Goal: Task Accomplishment & Management: Manage account settings

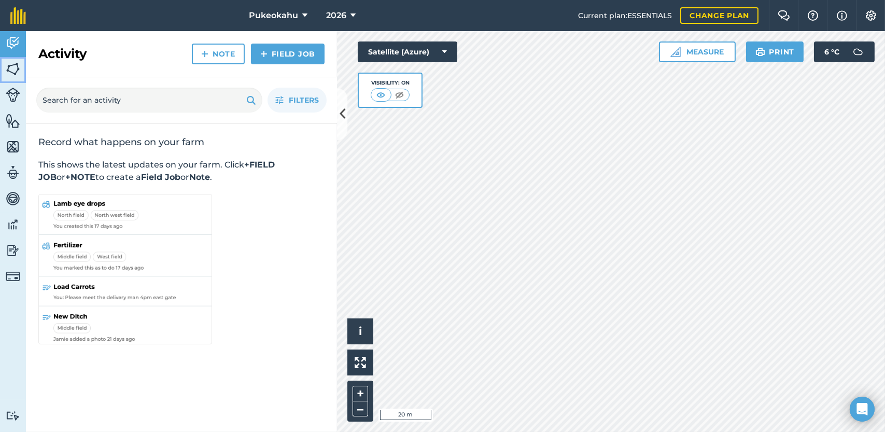
click at [19, 62] on img at bounding box center [13, 69] width 15 height 16
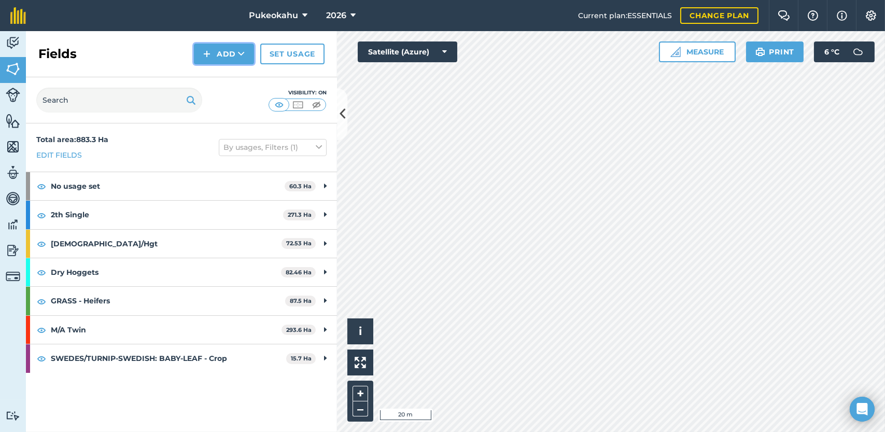
click at [238, 49] on button "Add" at bounding box center [224, 54] width 60 height 21
click at [238, 77] on link "Draw" at bounding box center [224, 77] width 57 height 23
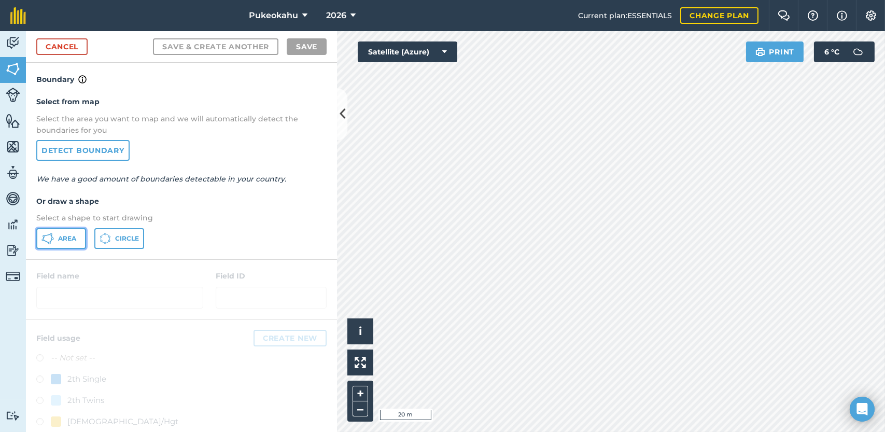
click at [73, 237] on span "Area" at bounding box center [67, 238] width 18 height 8
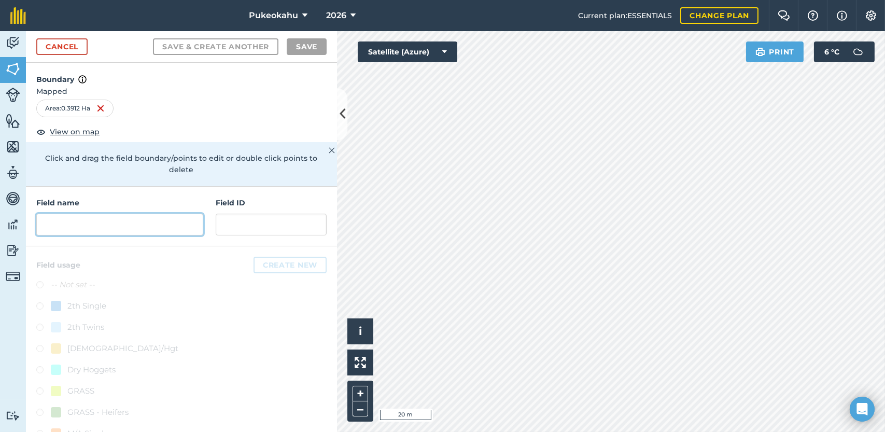
click at [52, 224] on input "text" at bounding box center [119, 225] width 167 height 22
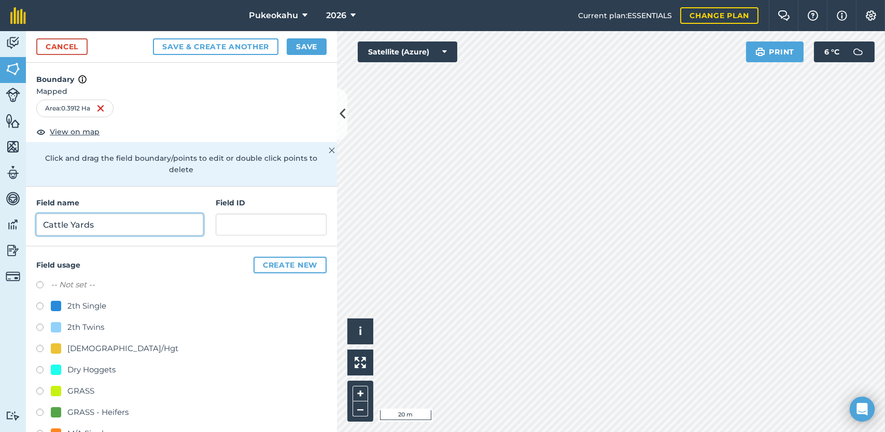
type input "Cattle Yards"
click at [40, 285] on label at bounding box center [43, 286] width 15 height 10
radio input "true"
click at [313, 44] on button "Save" at bounding box center [307, 46] width 40 height 17
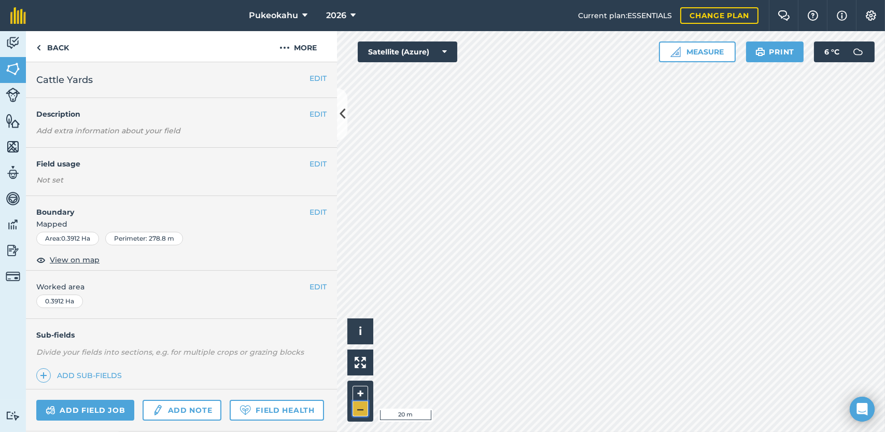
click at [360, 410] on button "–" at bounding box center [361, 408] width 16 height 15
click at [310, 214] on button "EDIT" at bounding box center [318, 211] width 17 height 11
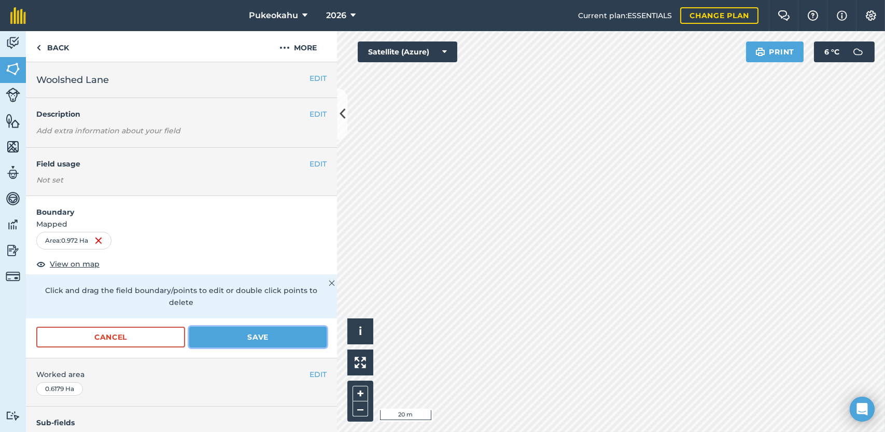
click at [300, 339] on button "Save" at bounding box center [257, 337] width 137 height 21
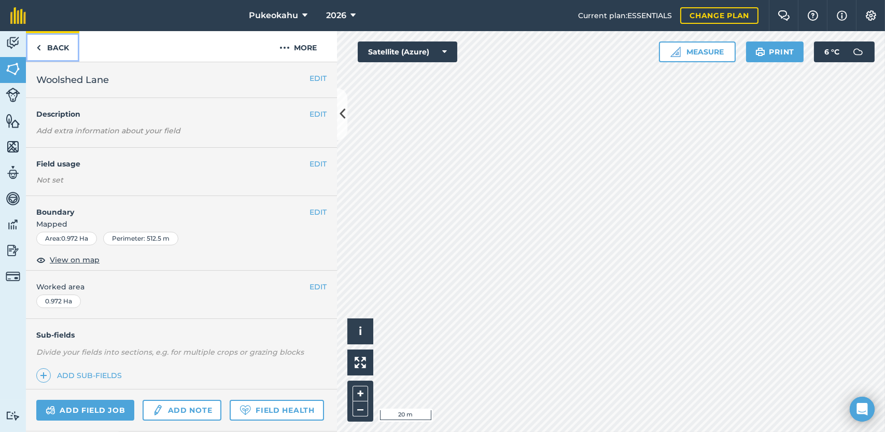
click at [57, 42] on link "Back" at bounding box center [52, 46] width 53 height 31
click at [58, 52] on link "Back" at bounding box center [52, 46] width 53 height 31
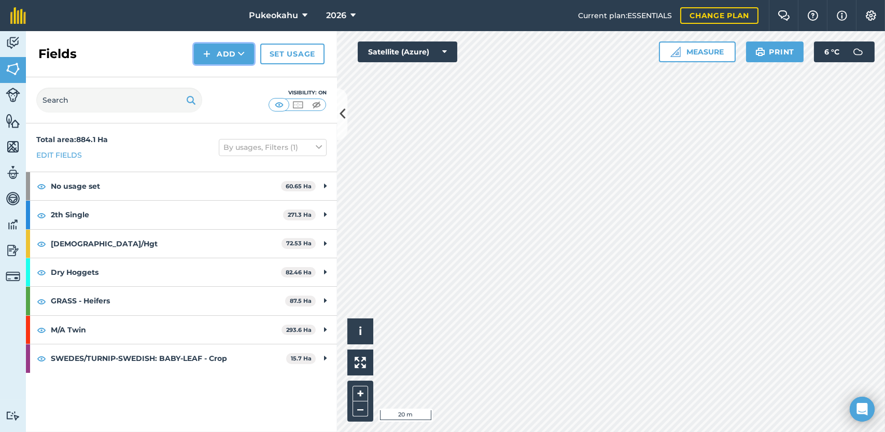
click at [221, 59] on button "Add" at bounding box center [224, 54] width 60 height 21
click at [224, 81] on link "Draw" at bounding box center [224, 77] width 57 height 23
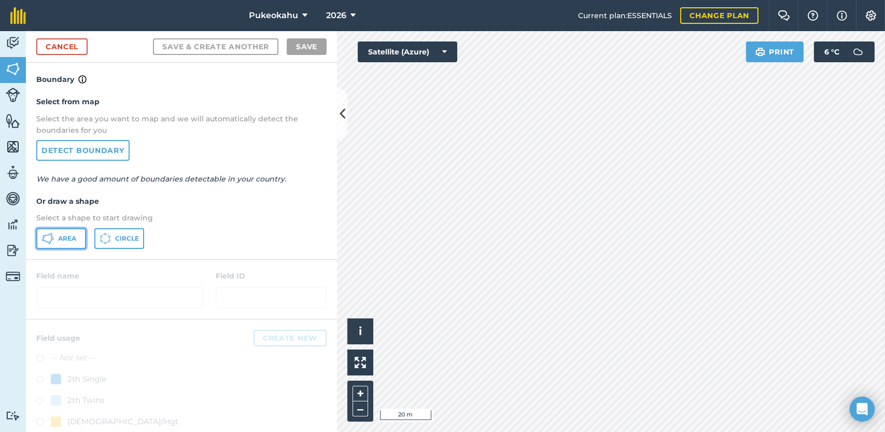
click at [71, 239] on span "Area" at bounding box center [67, 238] width 18 height 8
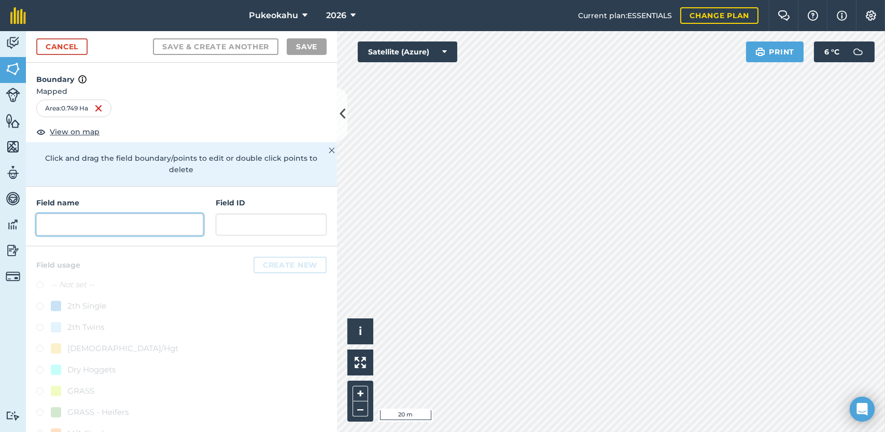
click at [123, 218] on input "text" at bounding box center [119, 225] width 167 height 22
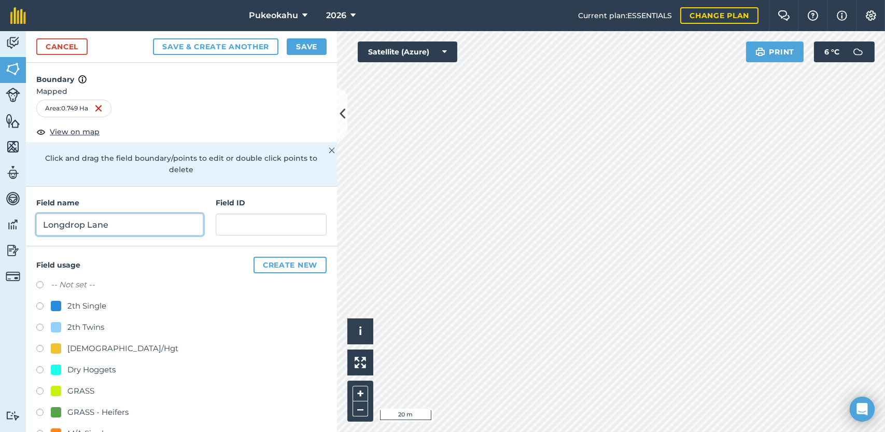
type input "Longdrop Lane"
click at [37, 282] on label at bounding box center [43, 286] width 15 height 10
radio input "true"
click at [306, 47] on button "Save" at bounding box center [307, 46] width 40 height 17
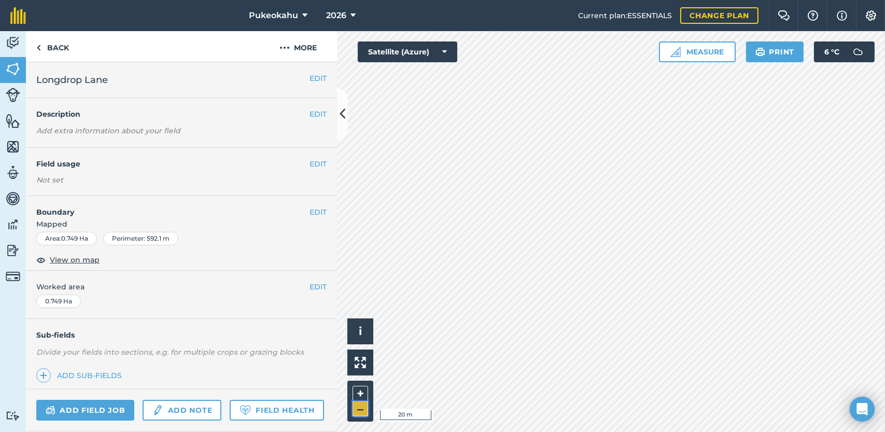
click at [355, 413] on button "–" at bounding box center [361, 408] width 16 height 15
click at [322, 323] on div "Activity Fields Livestock Features Maps Team Vehicles Data Reporting Billing Tu…" at bounding box center [442, 231] width 885 height 401
click at [310, 210] on button "EDIT" at bounding box center [318, 213] width 17 height 11
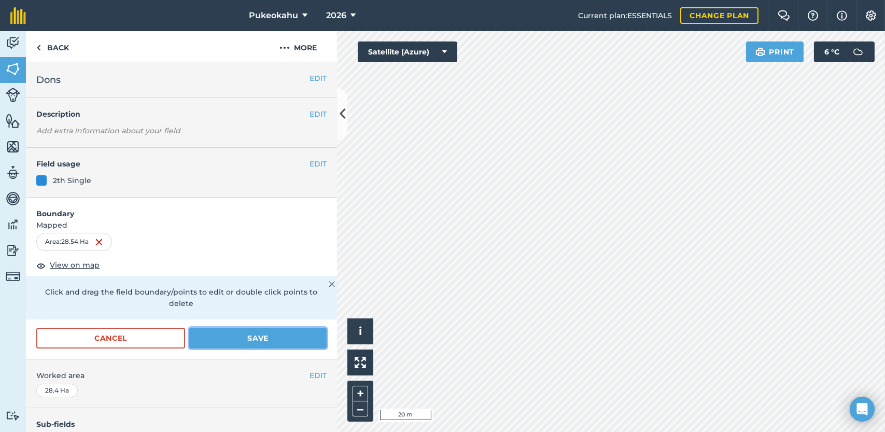
click at [252, 338] on button "Save" at bounding box center [257, 338] width 137 height 21
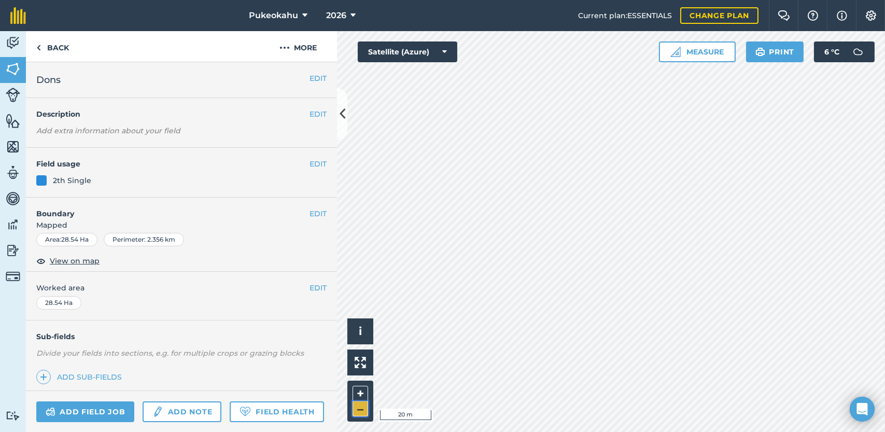
click at [362, 409] on button "–" at bounding box center [361, 408] width 16 height 15
click at [310, 216] on button "EDIT" at bounding box center [318, 213] width 17 height 11
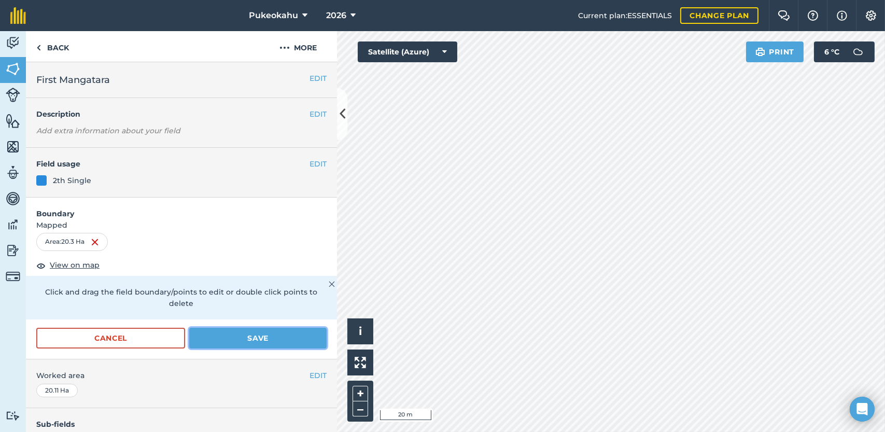
click at [287, 339] on button "Save" at bounding box center [257, 338] width 137 height 21
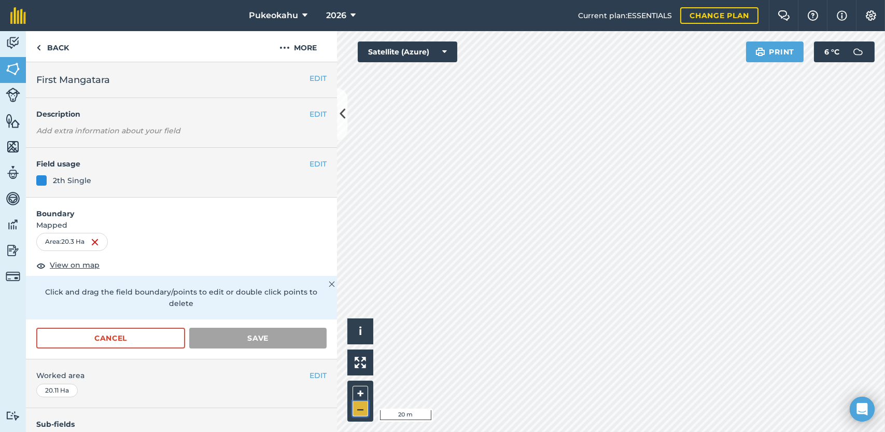
click at [365, 410] on button "–" at bounding box center [361, 408] width 16 height 15
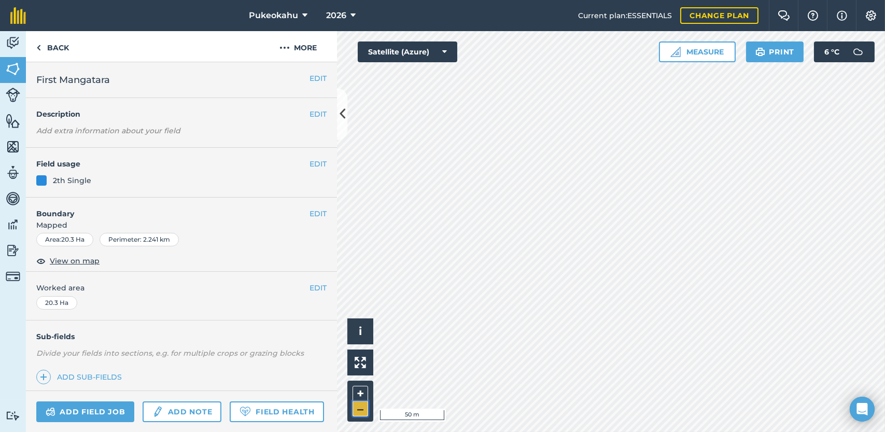
click at [365, 410] on button "–" at bounding box center [361, 408] width 16 height 15
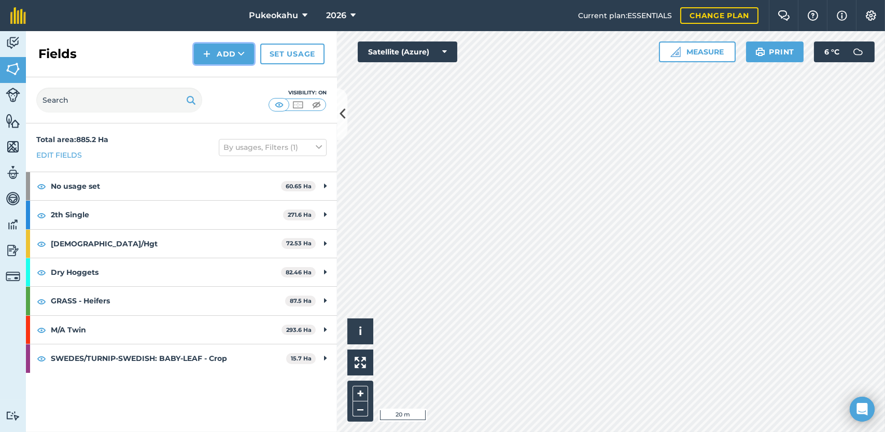
click at [216, 47] on button "Add" at bounding box center [224, 54] width 60 height 21
click at [226, 74] on link "Draw" at bounding box center [224, 77] width 57 height 23
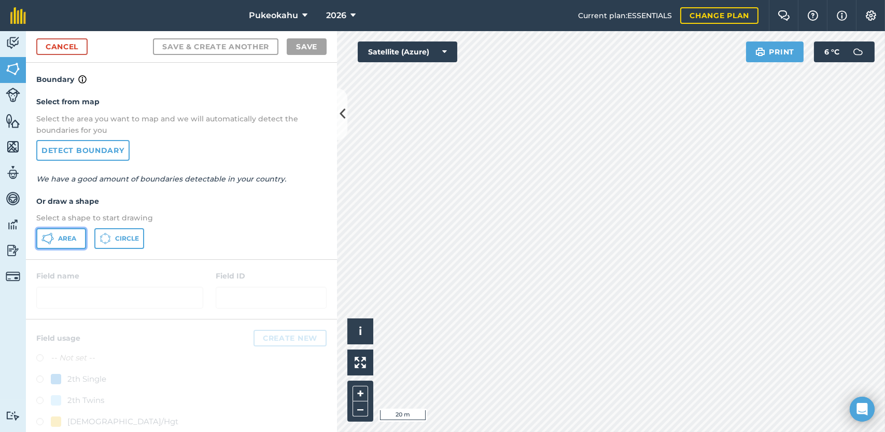
click at [71, 233] on button "Area" at bounding box center [61, 238] width 50 height 21
click at [359, 393] on button "+" at bounding box center [361, 394] width 16 height 16
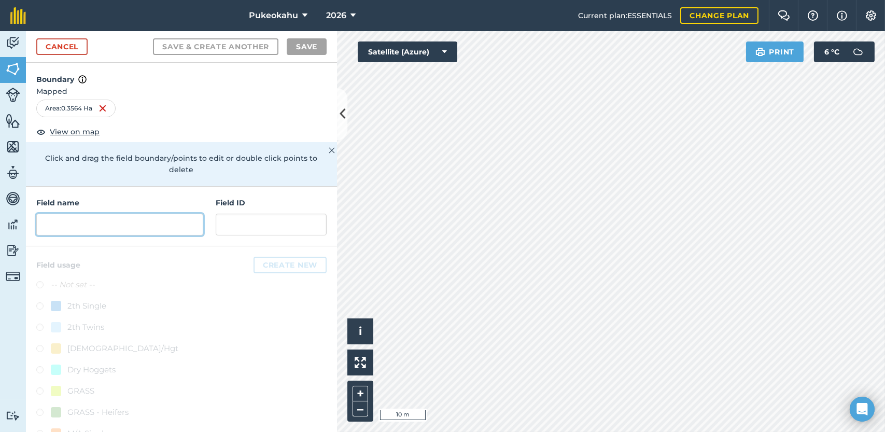
click at [159, 221] on input "text" at bounding box center [119, 225] width 167 height 22
type input "B"
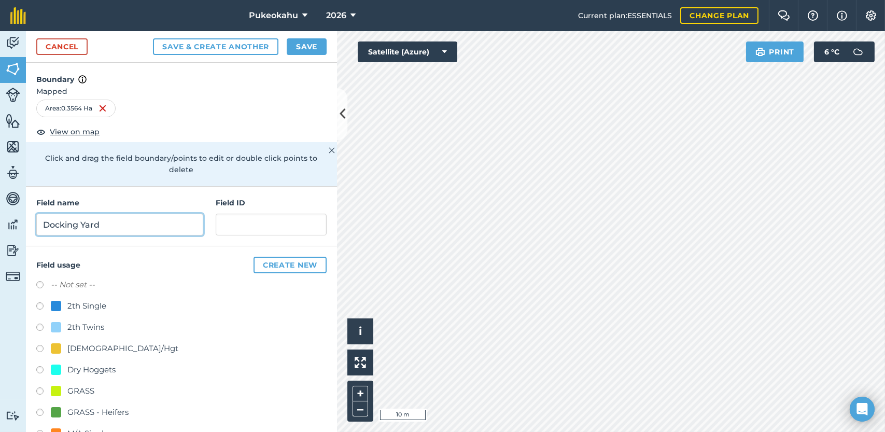
type input "Docking Yard"
click at [41, 284] on label at bounding box center [43, 286] width 15 height 10
radio input "true"
click at [312, 43] on button "Save" at bounding box center [307, 46] width 40 height 17
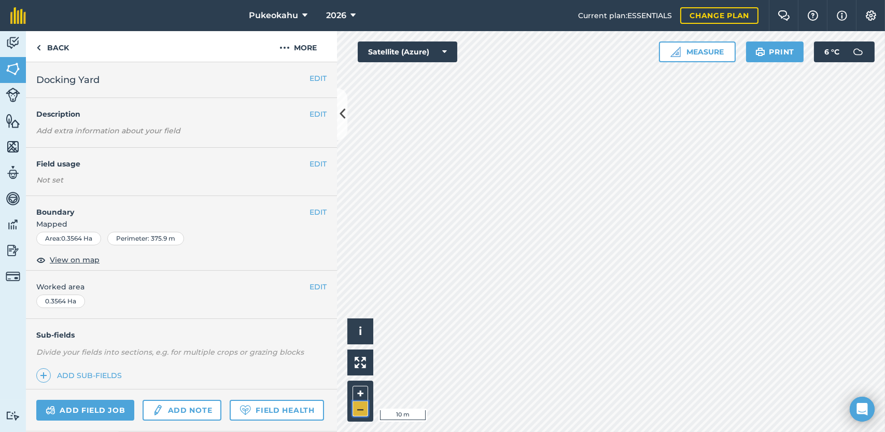
click at [362, 409] on button "–" at bounding box center [361, 408] width 16 height 15
click at [876, 15] on img at bounding box center [871, 15] width 12 height 10
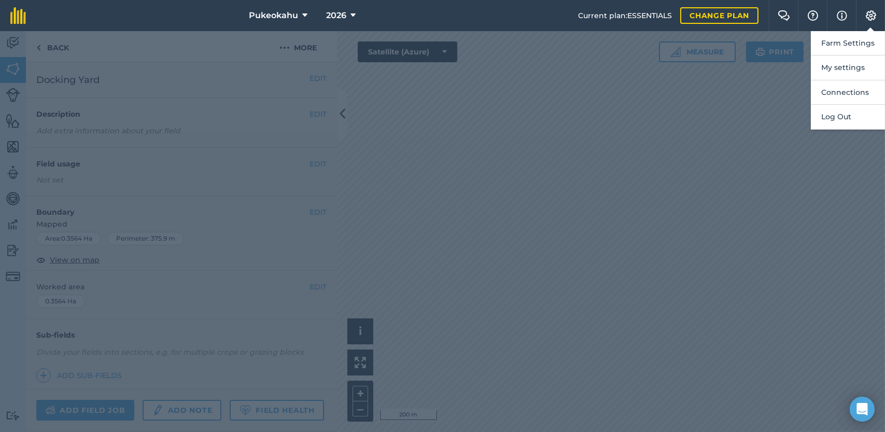
click at [728, 88] on div at bounding box center [442, 231] width 885 height 401
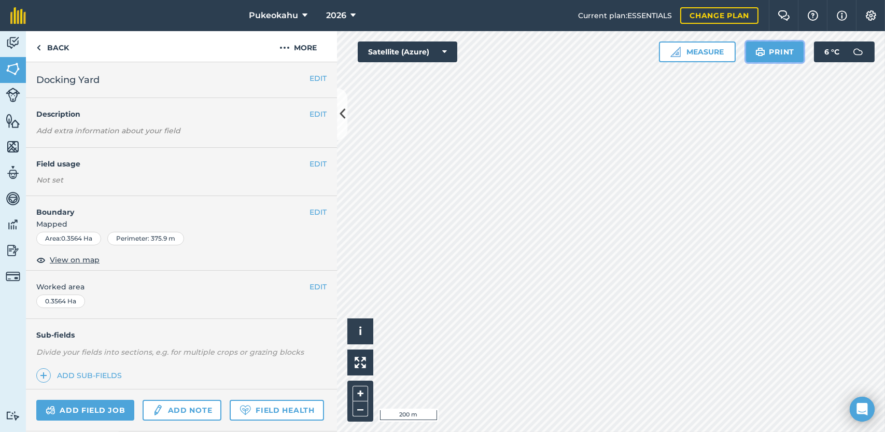
click at [780, 54] on button "Print" at bounding box center [775, 51] width 58 height 21
click at [874, 13] on img at bounding box center [871, 15] width 12 height 10
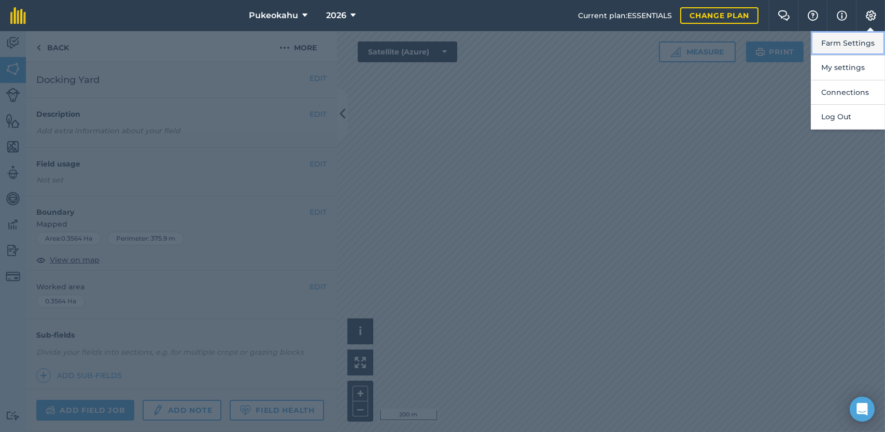
click at [841, 47] on button "Farm Settings" at bounding box center [848, 43] width 74 height 24
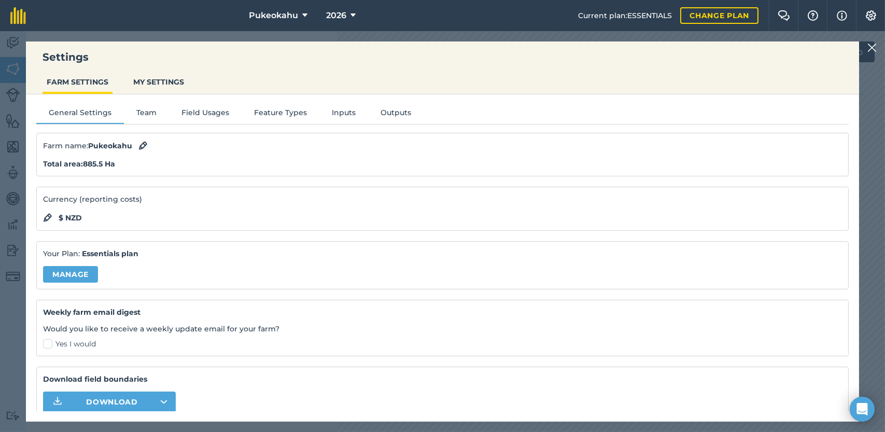
scroll to position [37, 0]
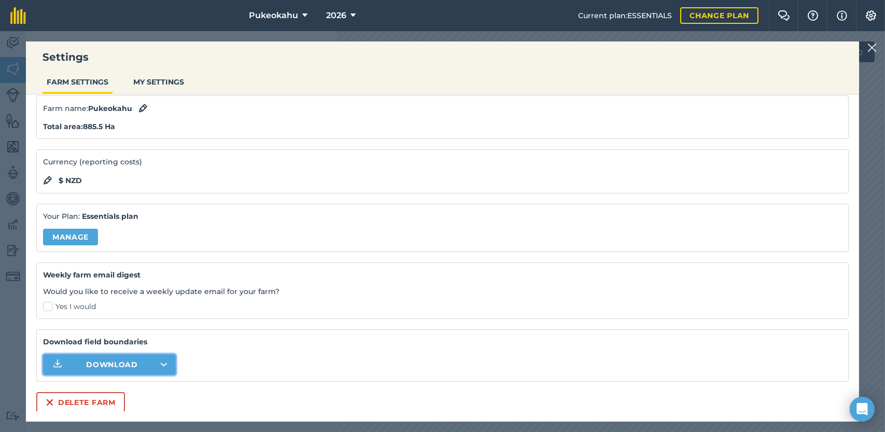
click at [160, 361] on button "Download" at bounding box center [109, 364] width 133 height 21
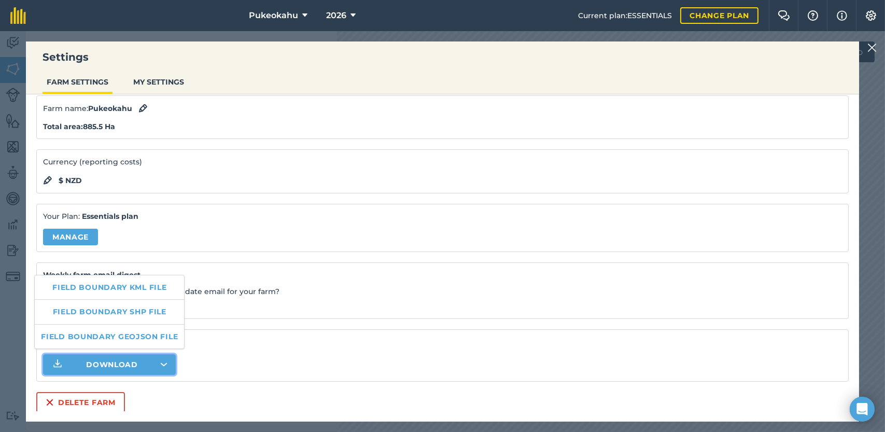
click at [871, 45] on img at bounding box center [872, 47] width 9 height 12
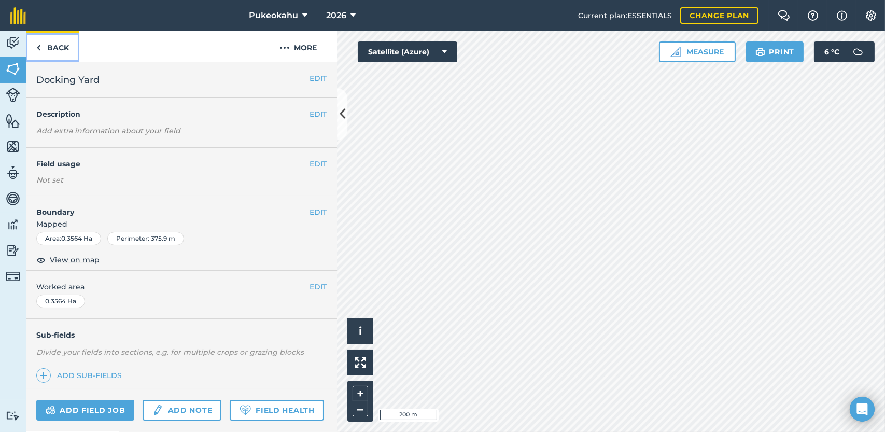
click at [62, 42] on link "Back" at bounding box center [52, 46] width 53 height 31
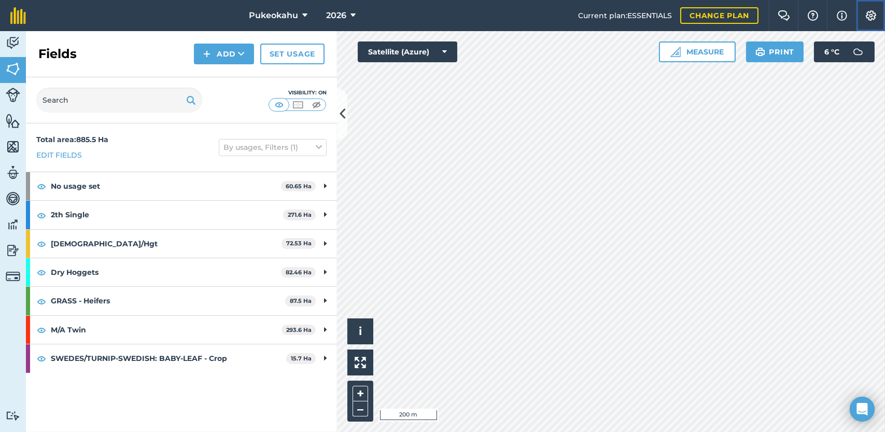
click at [875, 15] on img at bounding box center [871, 15] width 12 height 10
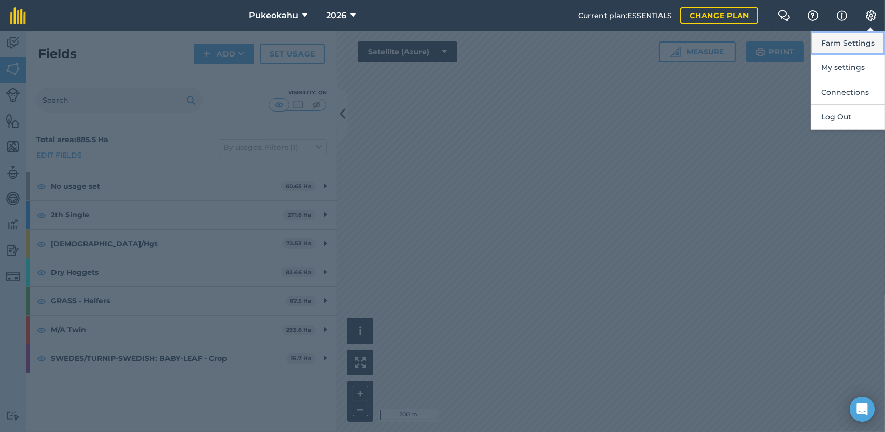
click at [855, 45] on button "Farm Settings" at bounding box center [848, 43] width 74 height 24
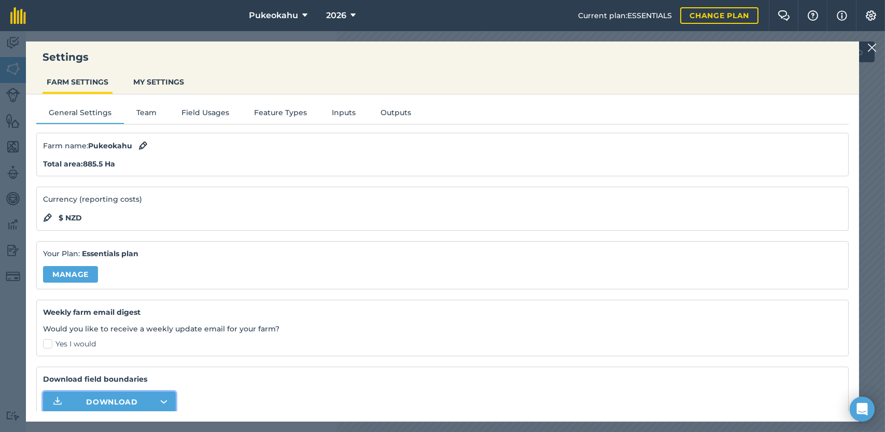
click at [163, 400] on icon "button" at bounding box center [164, 401] width 6 height 3
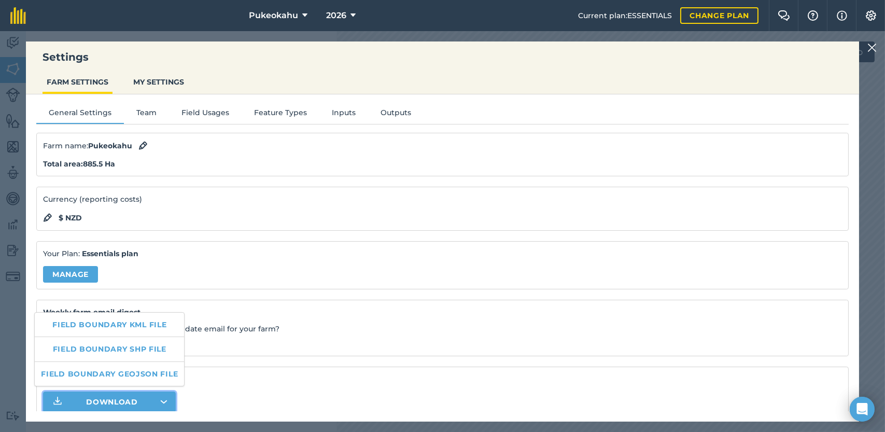
click at [455, 47] on div "Settings FARM SETTINGS MY SETTINGS" at bounding box center [443, 67] width 834 height 53
